Goal: Information Seeking & Learning: Check status

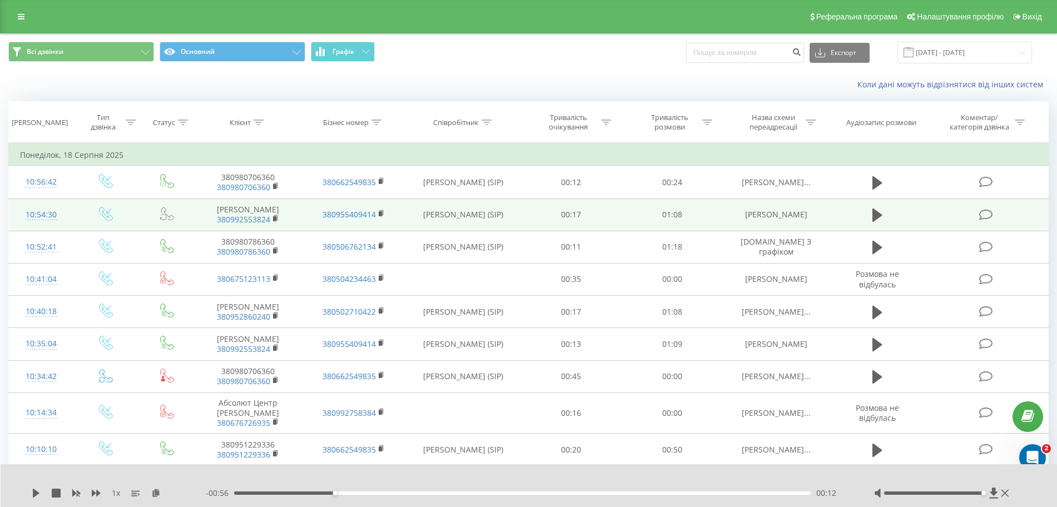
click at [262, 230] on td "[PERSON_NAME] 380992553824" at bounding box center [248, 215] width 106 height 32
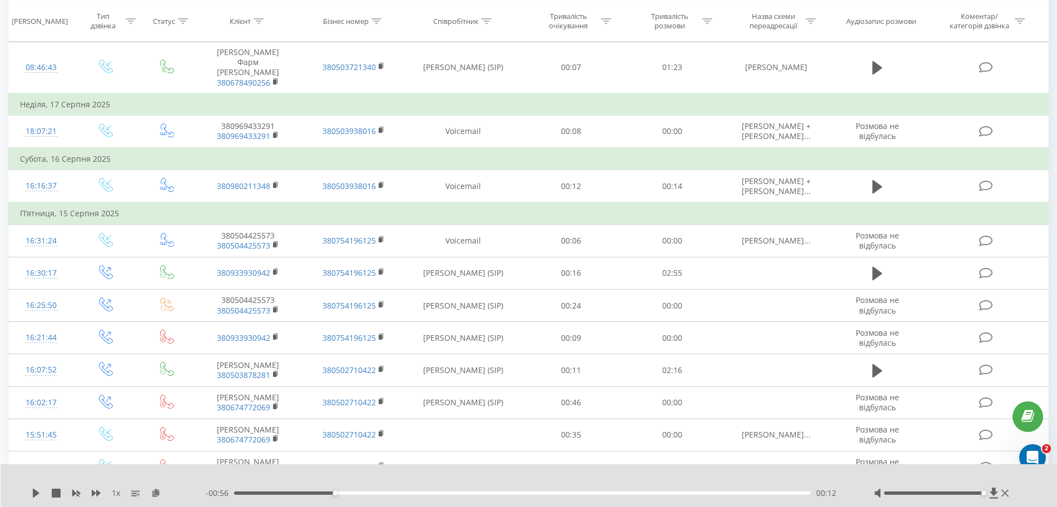
scroll to position [647, 0]
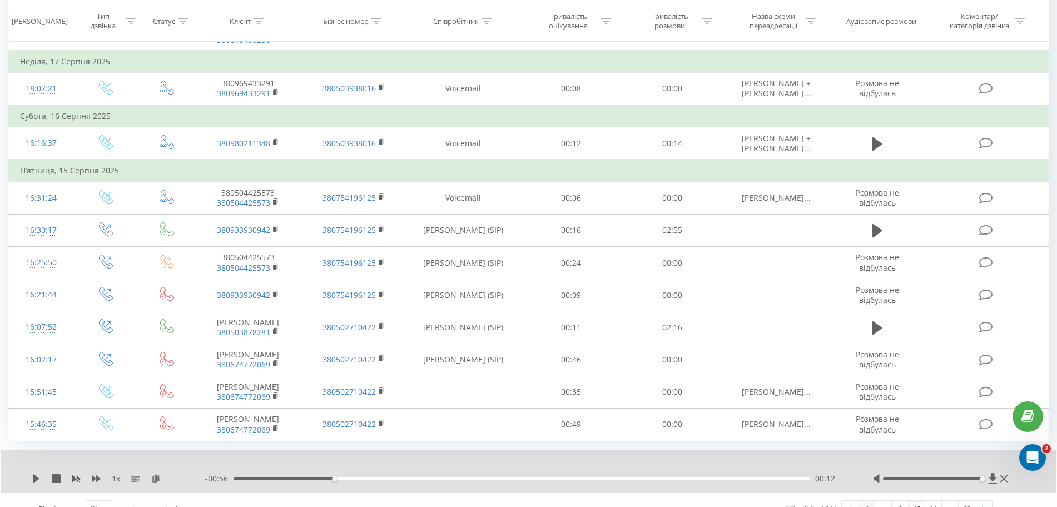
click at [860, 501] on link "1" at bounding box center [867, 509] width 17 height 16
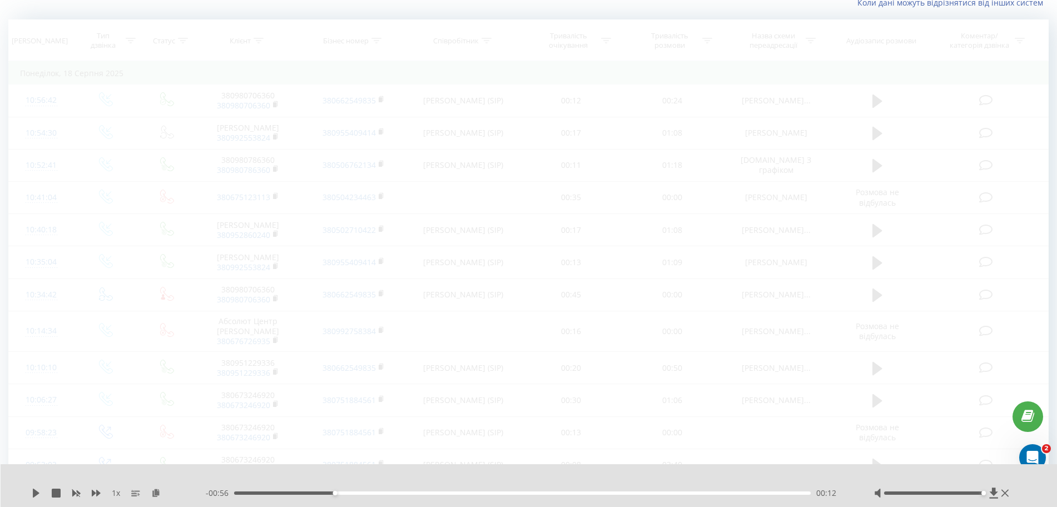
scroll to position [73, 0]
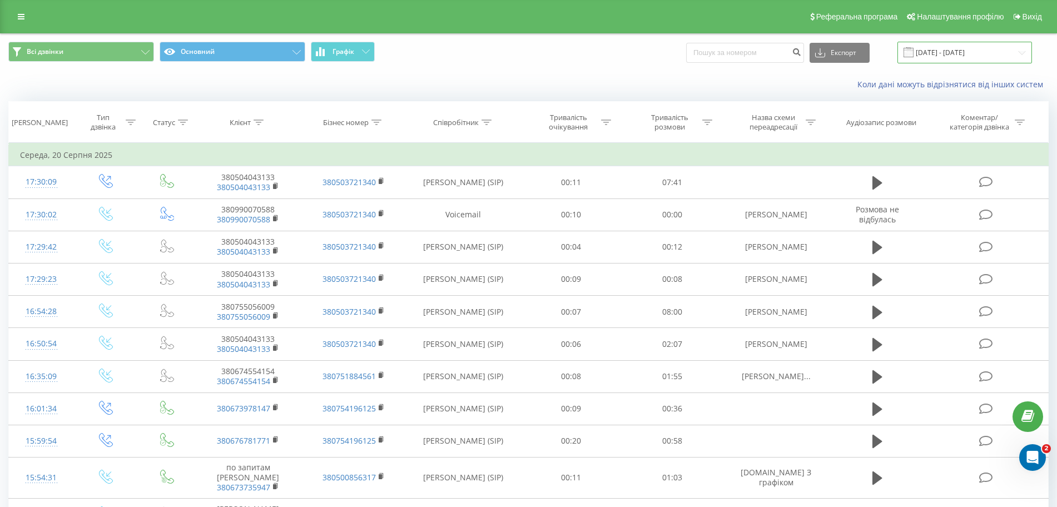
click at [965, 48] on input "[DATE] - [DATE]" at bounding box center [965, 53] width 135 height 22
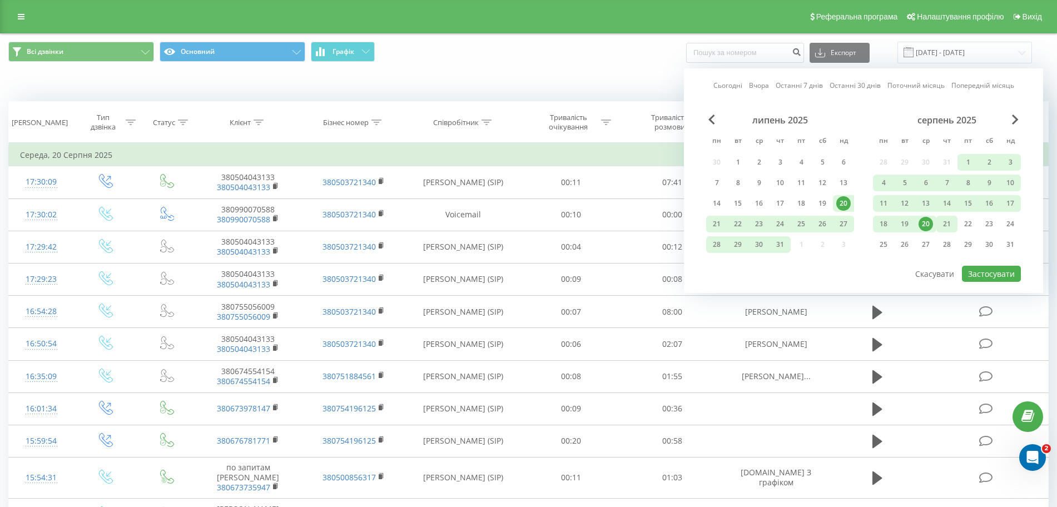
click at [951, 219] on div "21" at bounding box center [947, 224] width 14 height 14
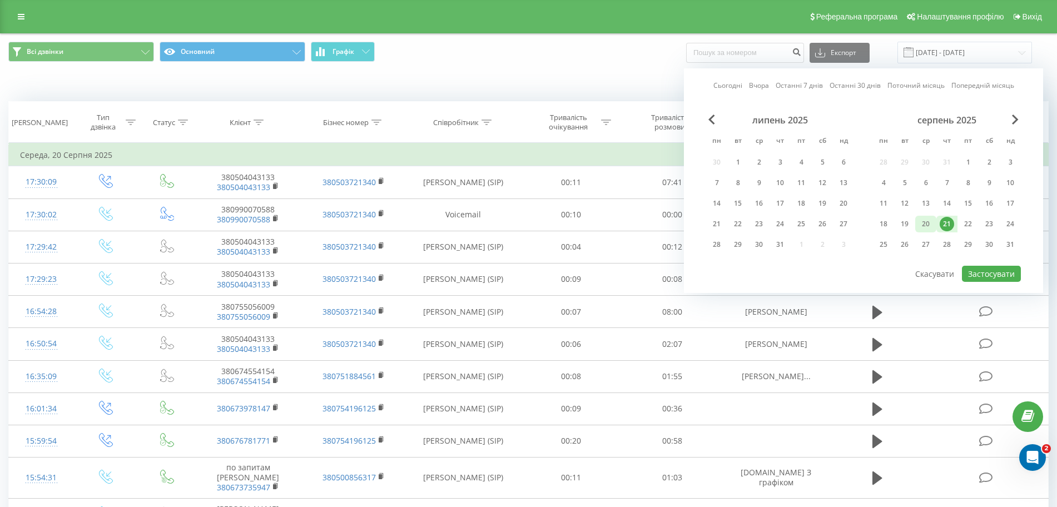
click at [926, 231] on div "20" at bounding box center [926, 224] width 14 height 14
click at [985, 271] on button "Застосувати" at bounding box center [991, 274] width 59 height 16
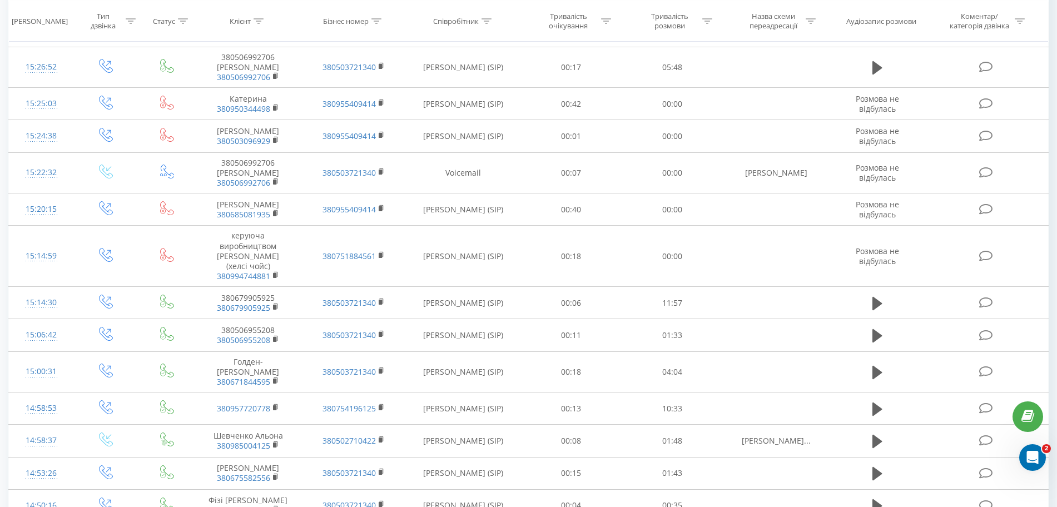
scroll to position [572, 0]
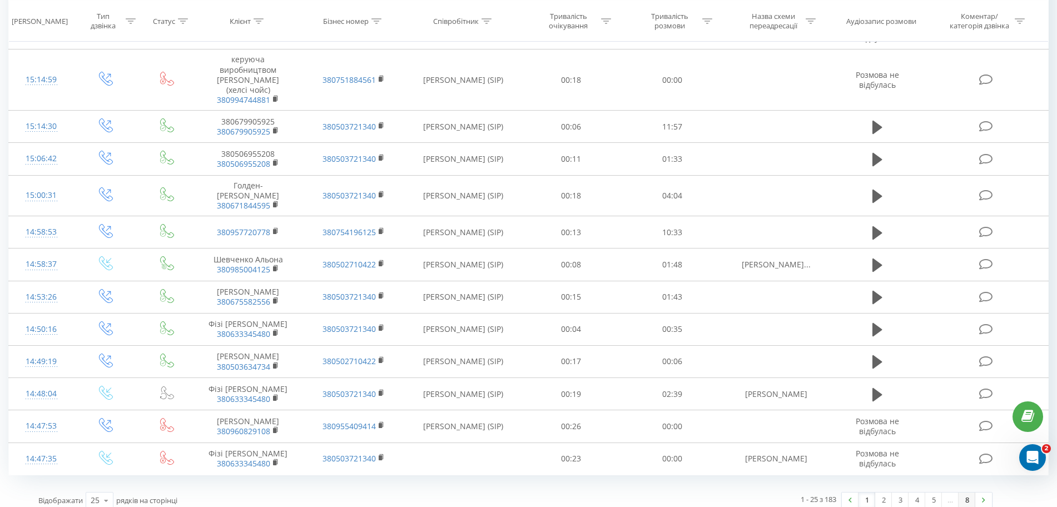
click at [973, 493] on link "8" at bounding box center [967, 501] width 17 height 16
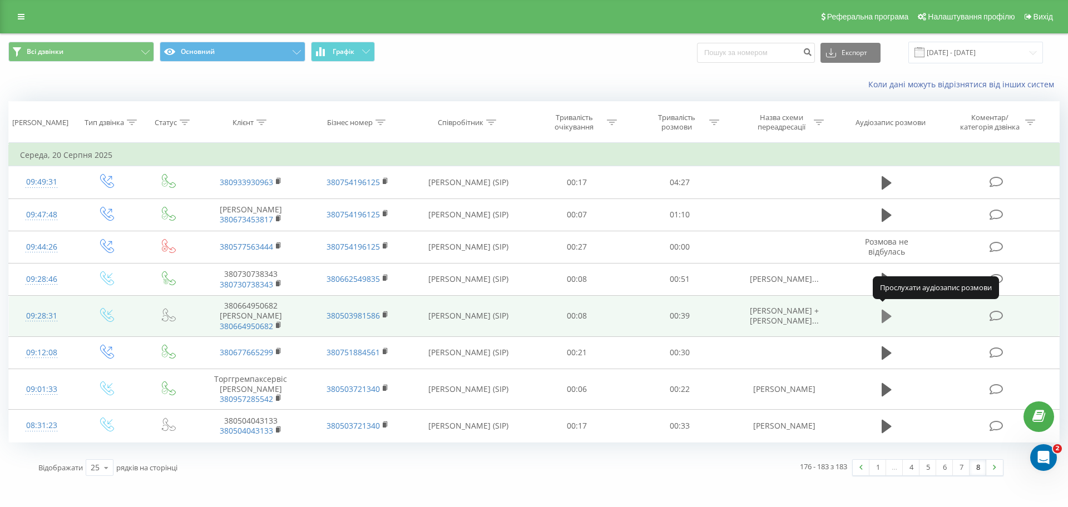
click at [882, 317] on icon at bounding box center [886, 316] width 10 height 13
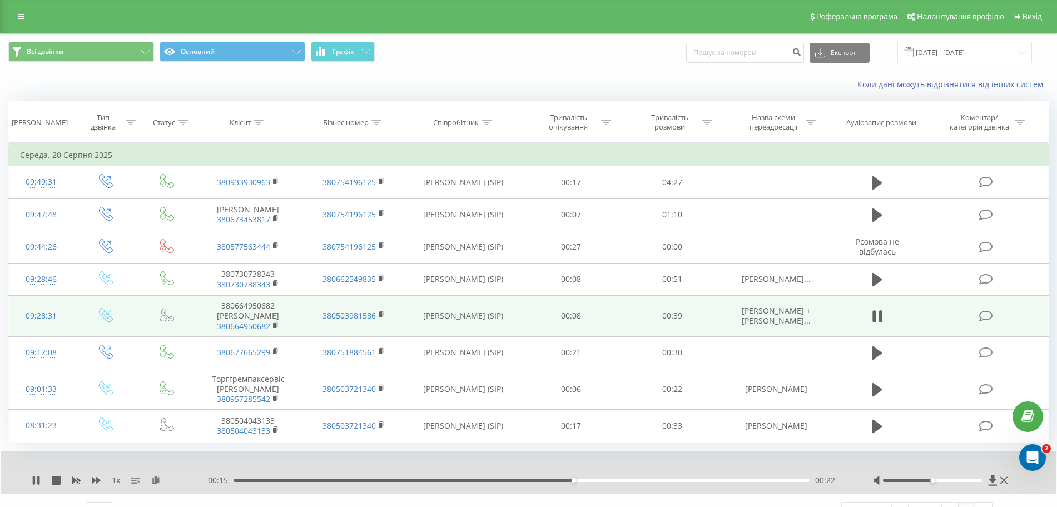
scroll to position [1, 0]
click at [933, 51] on input "20.08.2025 - 21.08.2025" at bounding box center [965, 52] width 135 height 22
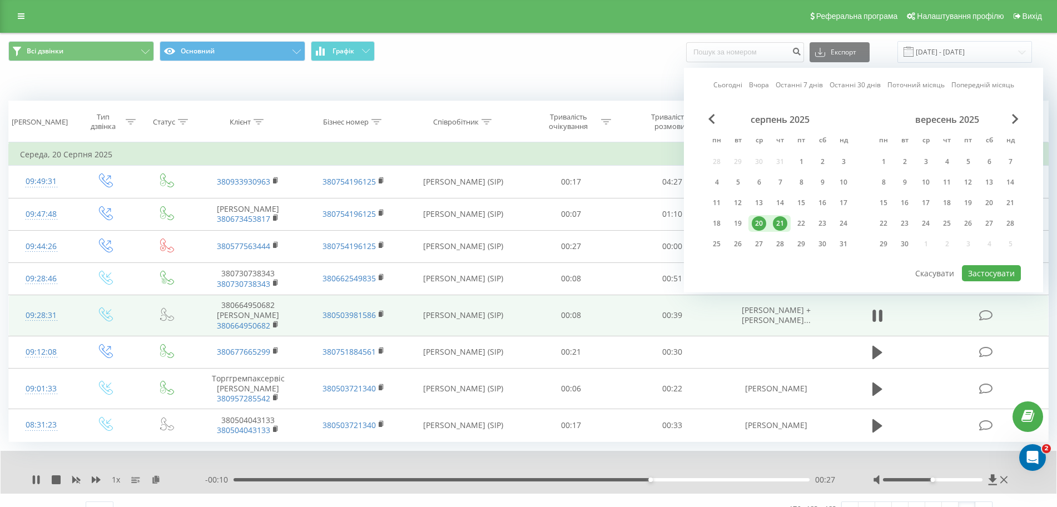
click at [778, 223] on div "21" at bounding box center [780, 223] width 14 height 14
click at [986, 277] on button "Застосувати" at bounding box center [991, 273] width 59 height 16
type input "21.08.2025 - 21.08.2025"
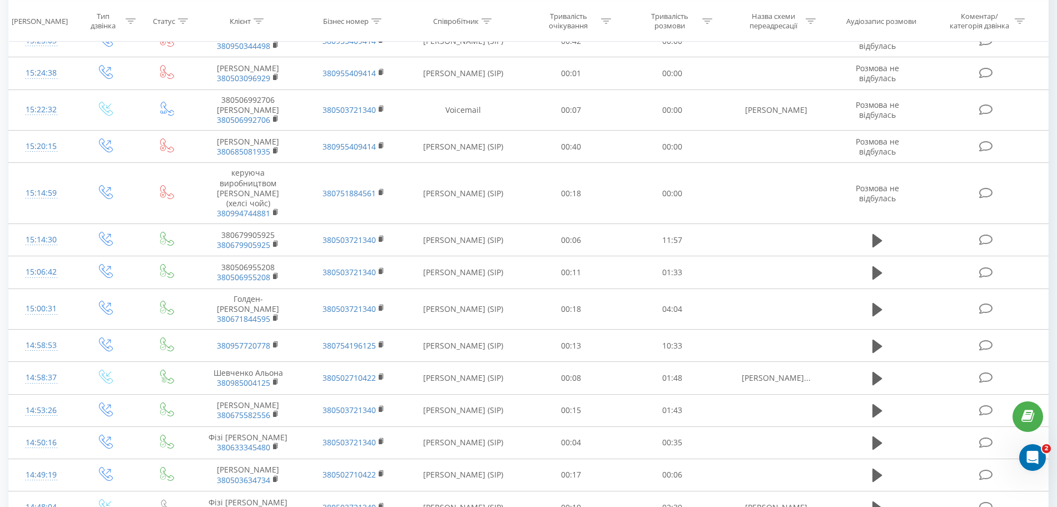
scroll to position [572, 0]
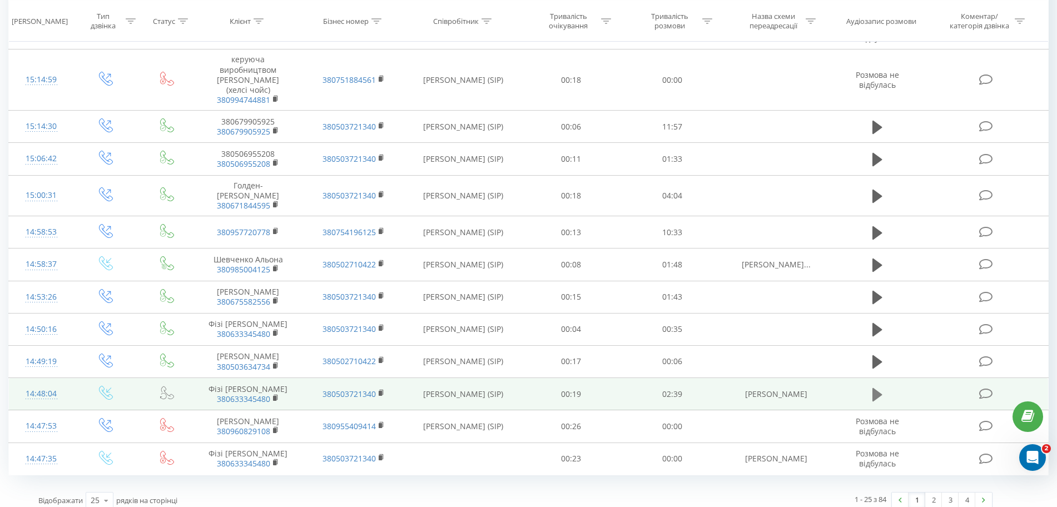
click at [875, 388] on icon at bounding box center [877, 394] width 10 height 13
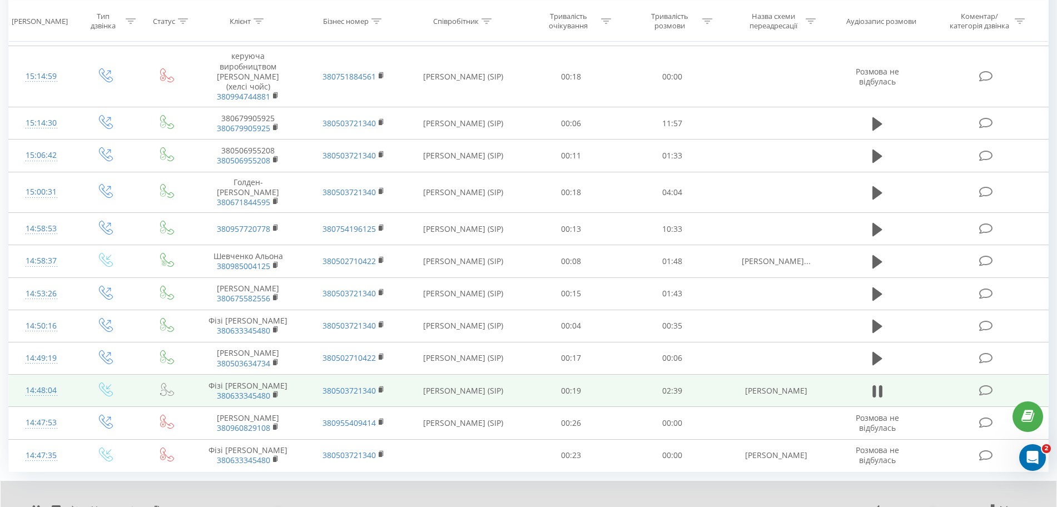
scroll to position [576, 0]
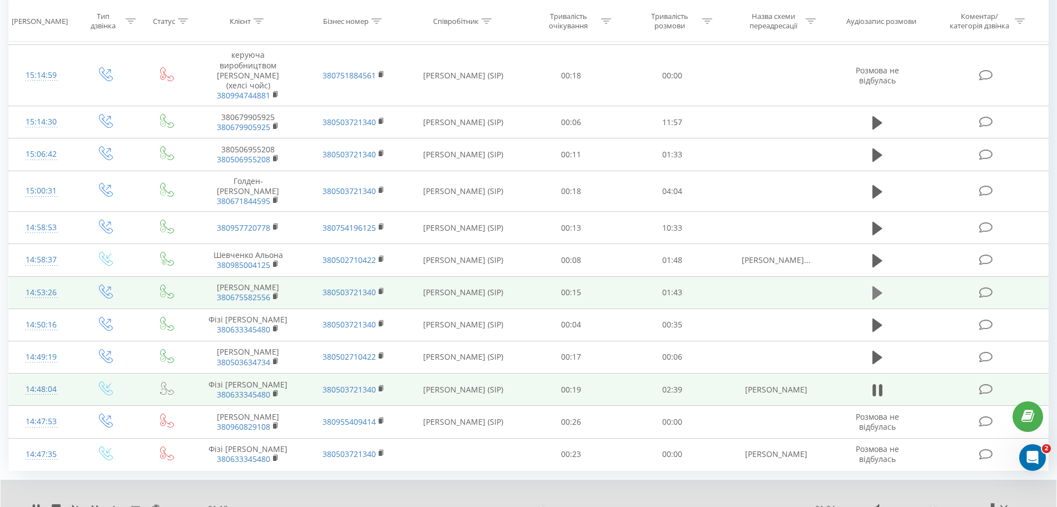
click at [880, 286] on icon at bounding box center [877, 293] width 10 height 16
click at [956, 503] on div at bounding box center [941, 508] width 137 height 11
click at [956, 507] on div at bounding box center [933, 508] width 100 height 3
click at [235, 507] on div "00:00" at bounding box center [522, 508] width 576 height 3
click at [36, 504] on icon at bounding box center [36, 508] width 9 height 9
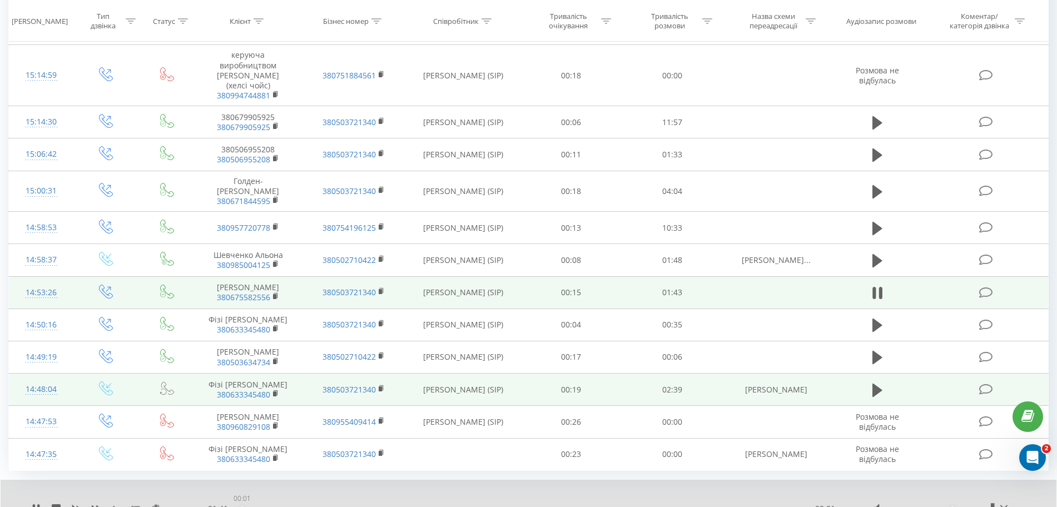
click at [242, 507] on div "00:01" at bounding box center [522, 508] width 576 height 3
click at [767, 507] on div "01:36" at bounding box center [522, 508] width 576 height 3
click at [40, 504] on icon at bounding box center [36, 508] width 9 height 9
click at [769, 503] on div "- 00:03 01:40 01:40" at bounding box center [525, 508] width 640 height 11
click at [769, 507] on div "01:36" at bounding box center [522, 508] width 576 height 3
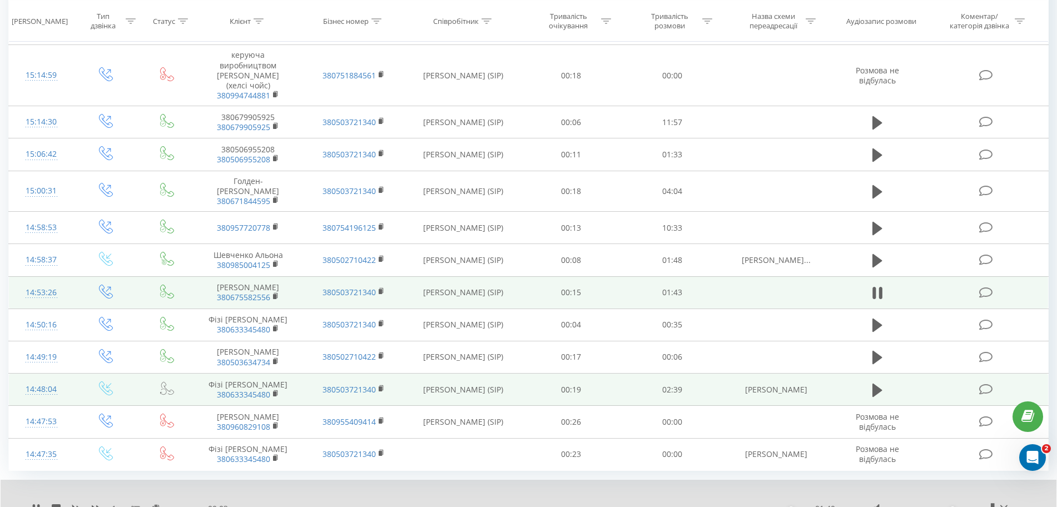
click at [750, 503] on div "- 00:03 01:40 01:40" at bounding box center [525, 508] width 640 height 11
click at [747, 507] on div "01:32" at bounding box center [522, 508] width 576 height 3
click at [716, 507] on div "01:26" at bounding box center [522, 508] width 576 height 3
click at [698, 507] on div "01:32" at bounding box center [522, 508] width 576 height 3
click at [680, 507] on div "01:20" at bounding box center [522, 508] width 576 height 3
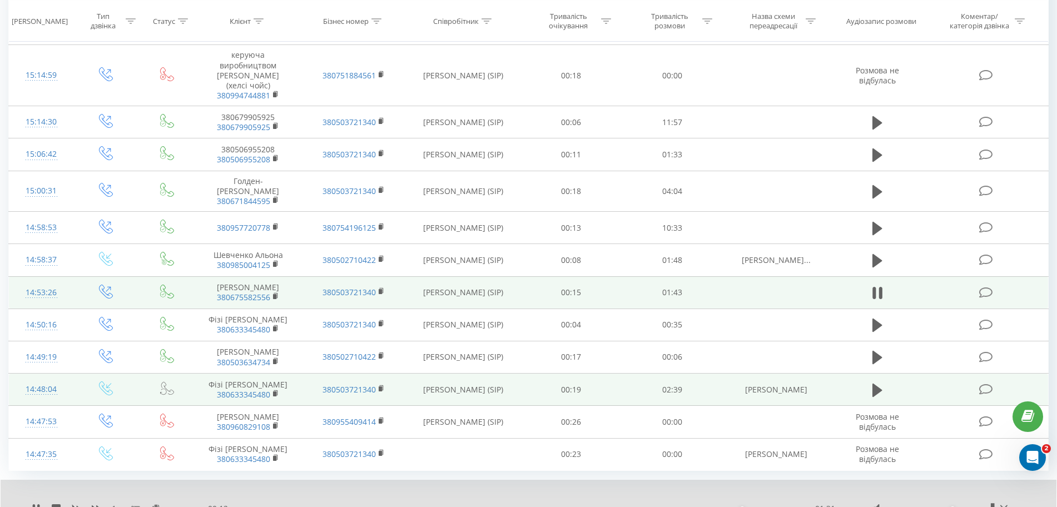
click at [578, 503] on div "- 00:12 01:31 01:31" at bounding box center [525, 508] width 640 height 11
click at [248, 507] on div "00:02" at bounding box center [522, 508] width 576 height 3
click at [282, 507] on div "00:08" at bounding box center [522, 508] width 576 height 3
click at [255, 507] on div "00:03" at bounding box center [522, 508] width 576 height 3
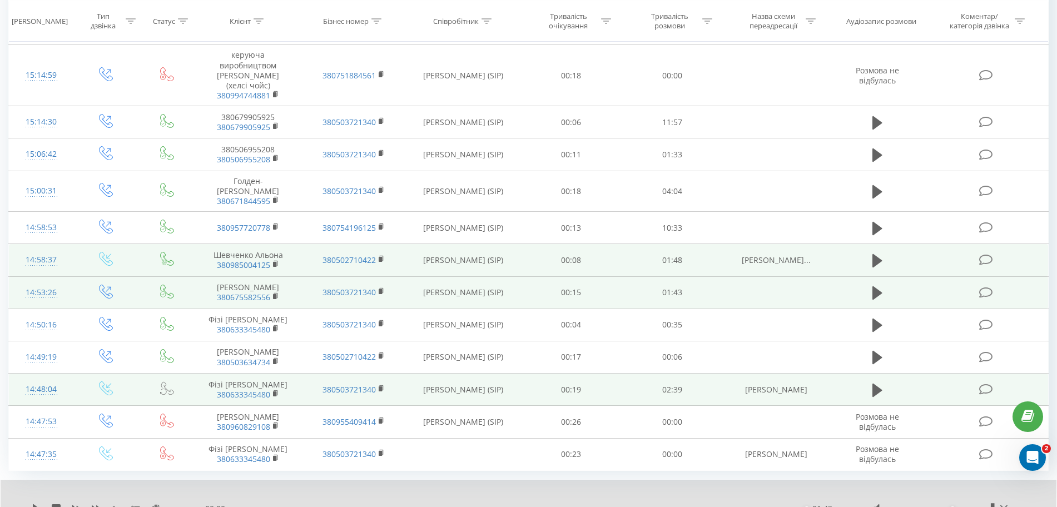
drag, startPoint x: 798, startPoint y: 256, endPoint x: 732, endPoint y: 240, distance: 67.7
click at [732, 244] on td "[PERSON_NAME]..." at bounding box center [776, 260] width 106 height 32
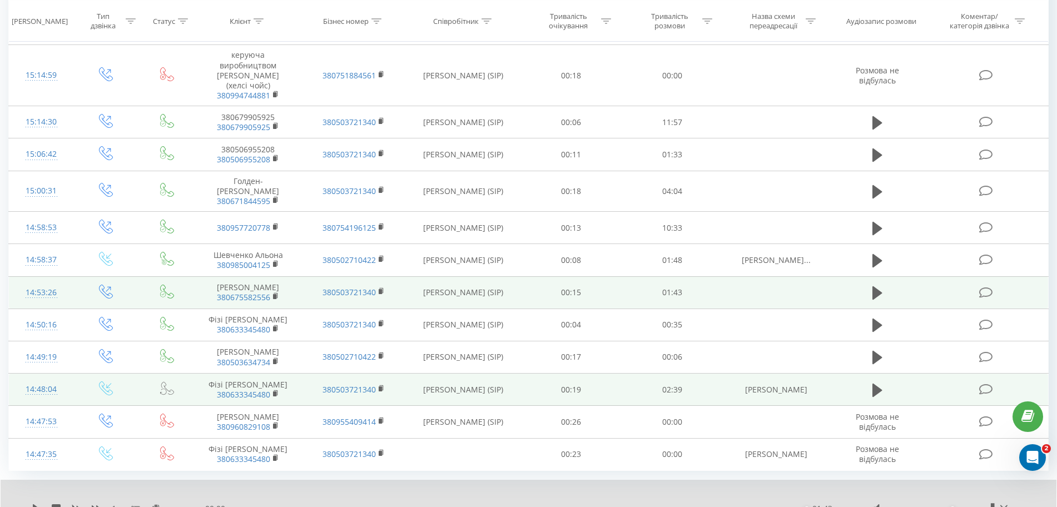
click at [825, 277] on td at bounding box center [776, 292] width 106 height 32
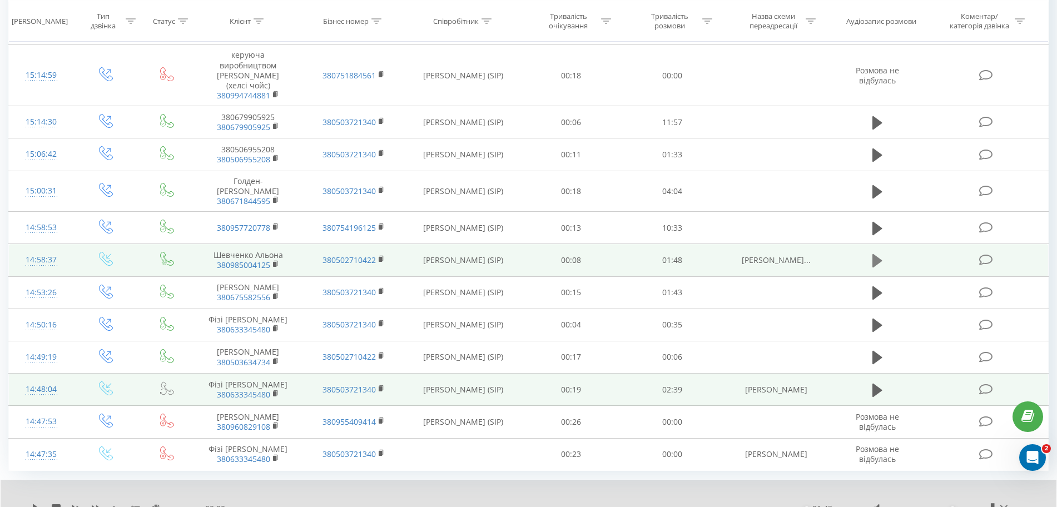
click at [877, 253] on icon at bounding box center [877, 261] width 10 height 16
click at [872, 285] on icon at bounding box center [877, 293] width 10 height 16
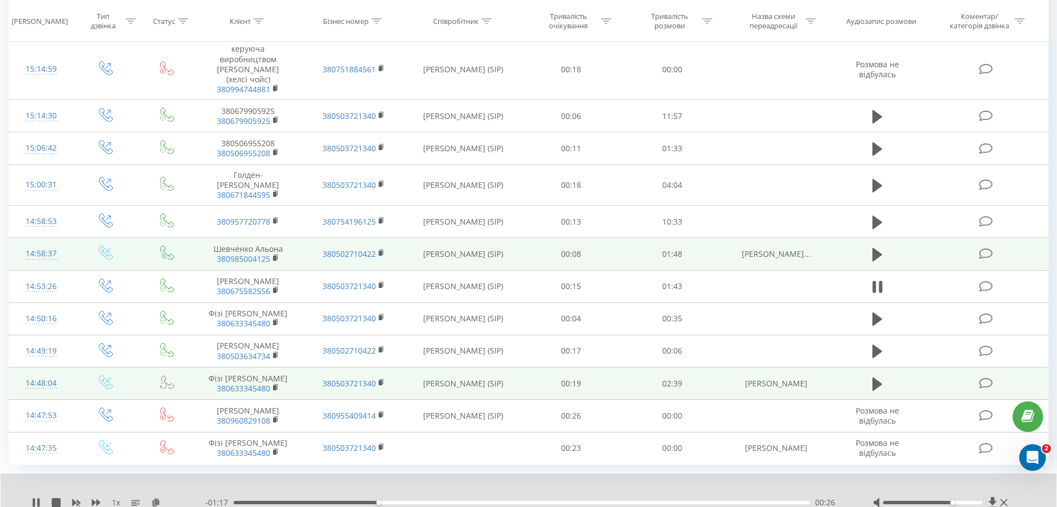
scroll to position [582, 0]
click at [870, 283] on button at bounding box center [877, 287] width 17 height 17
